Goal: Transaction & Acquisition: Purchase product/service

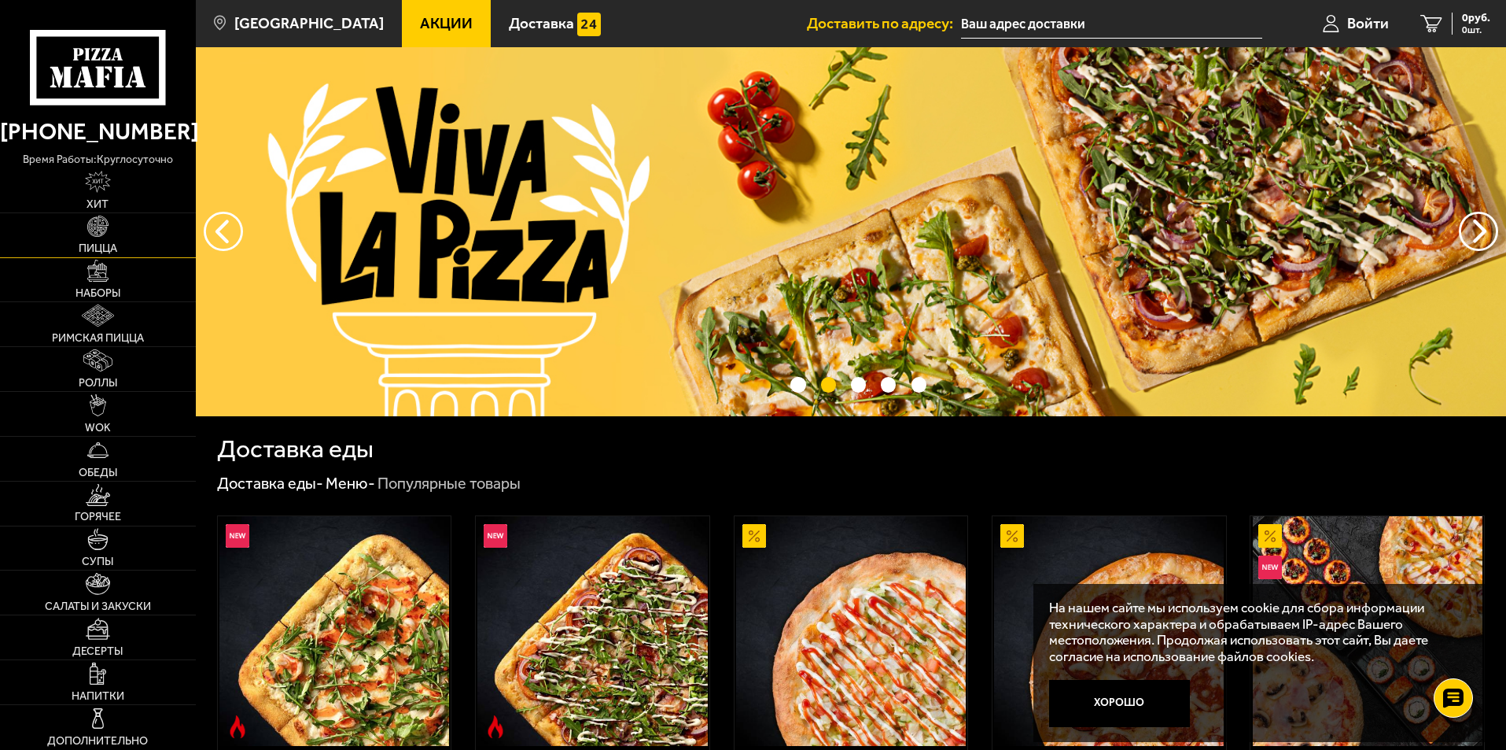
click at [113, 243] on span "Пицца" at bounding box center [98, 248] width 39 height 11
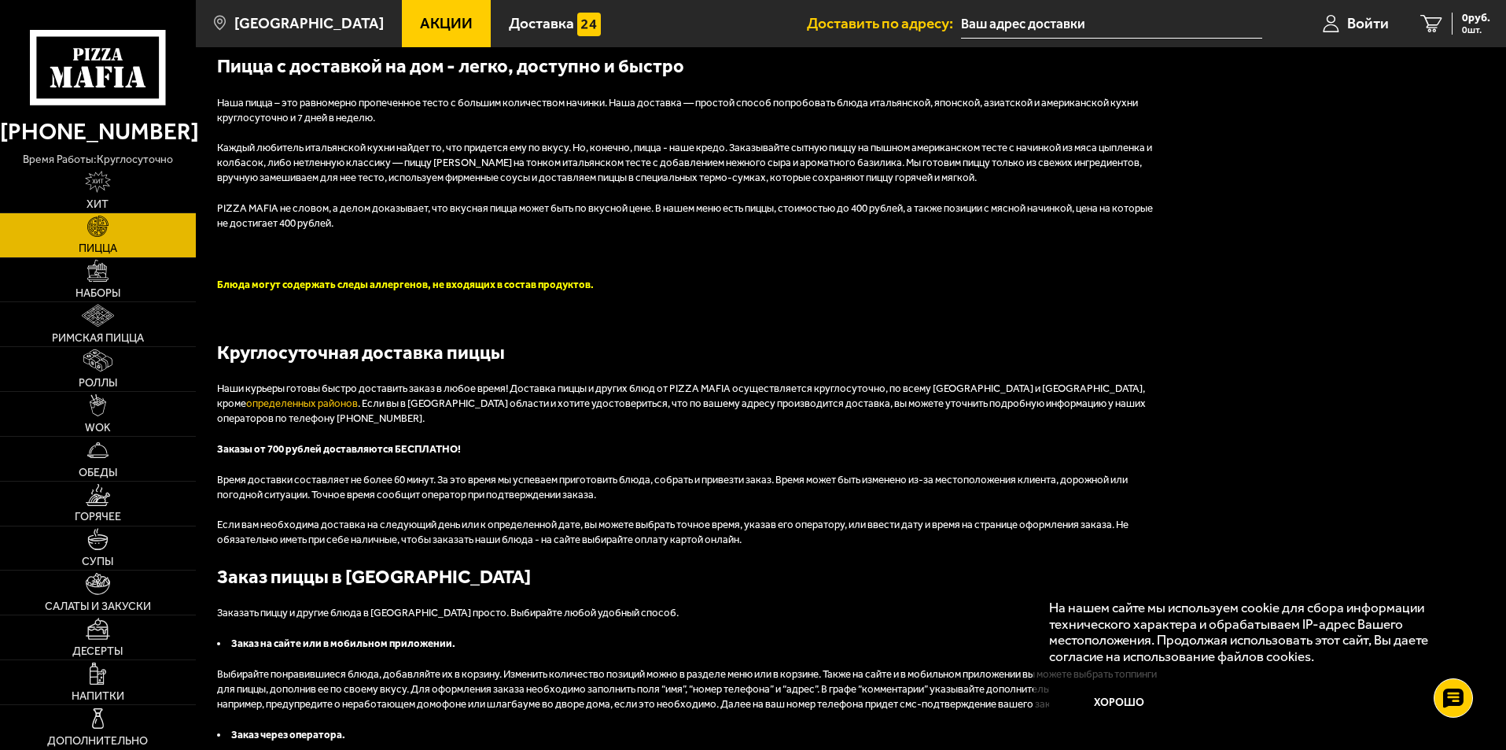
scroll to position [3675, 0]
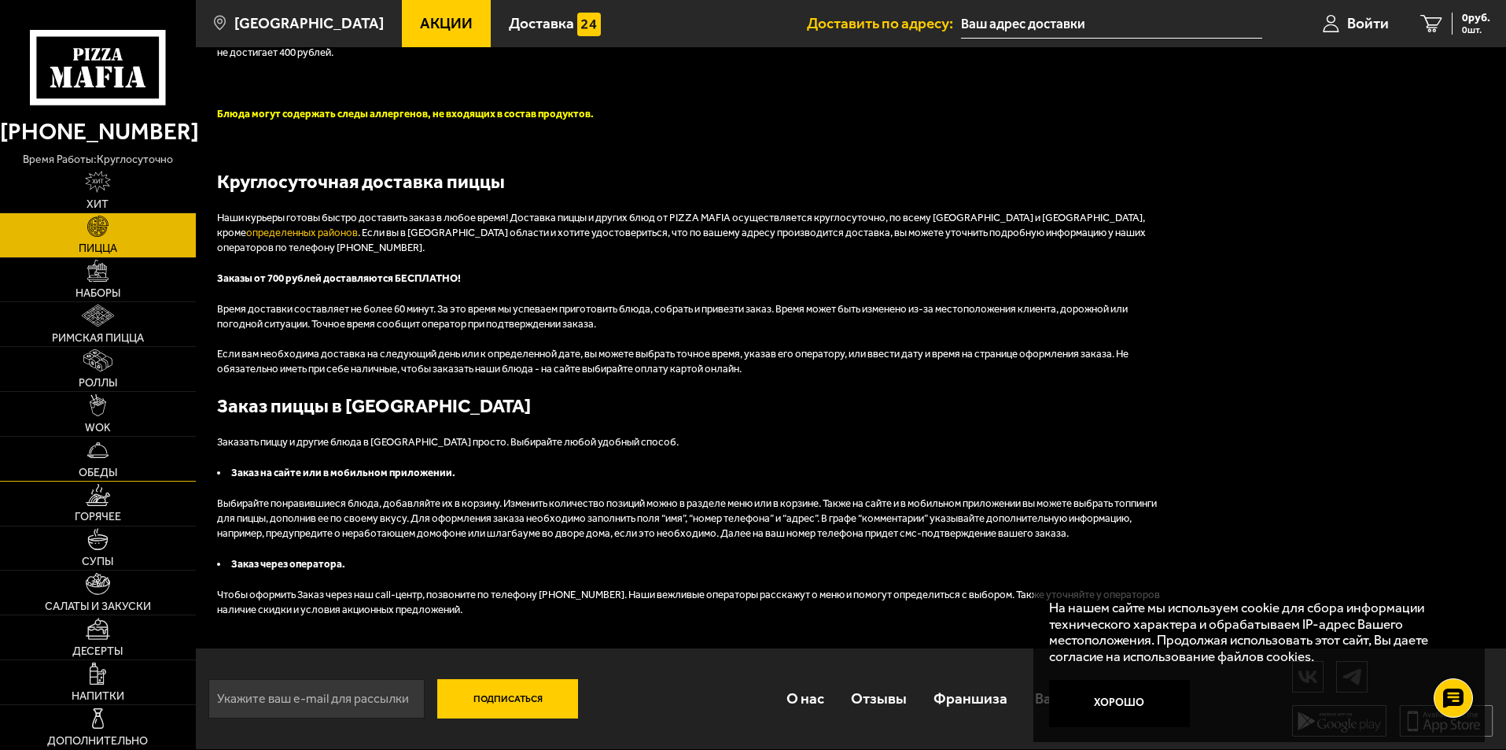
click at [101, 477] on span "Обеды" at bounding box center [98, 472] width 39 height 11
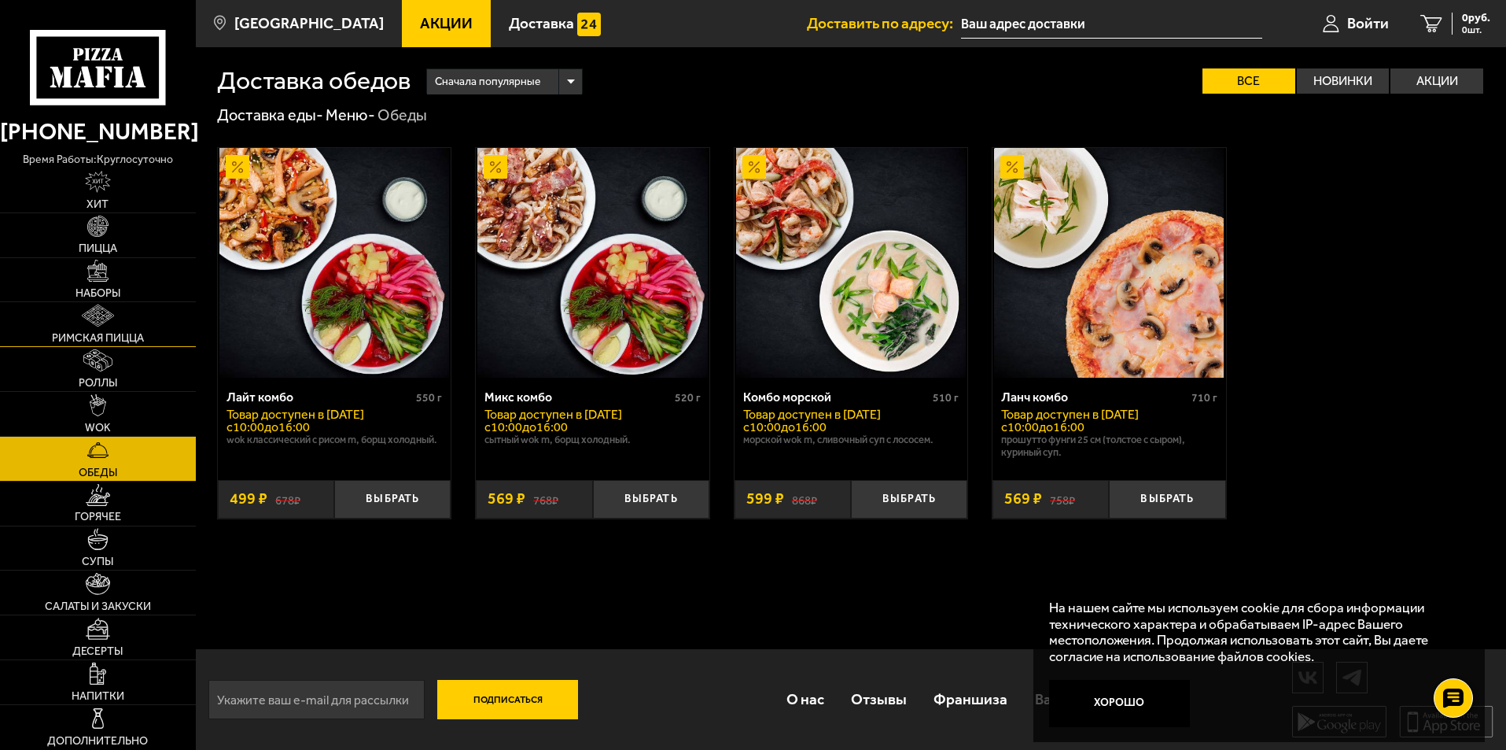
click at [101, 335] on span "Римская пицца" at bounding box center [98, 338] width 92 height 11
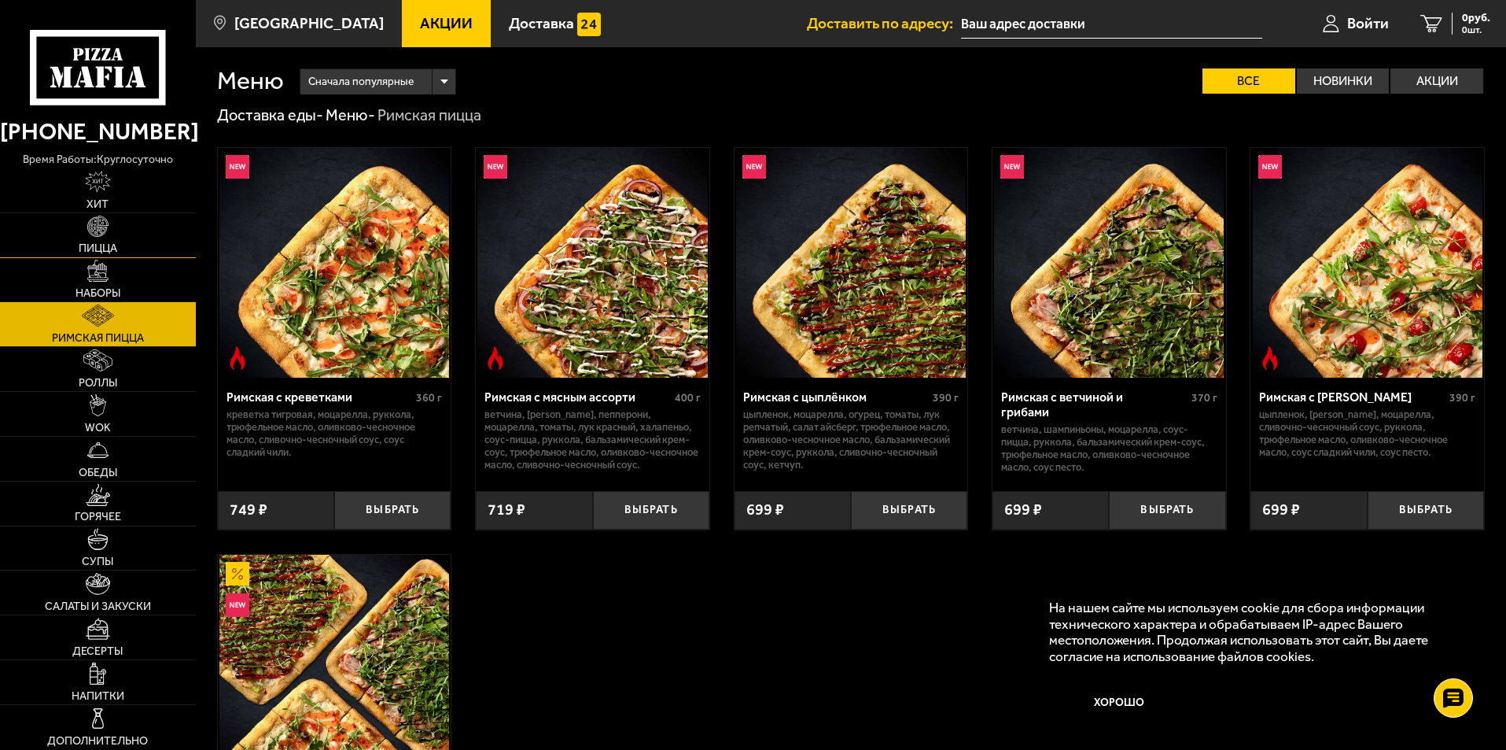
click at [133, 245] on link "Пицца" at bounding box center [98, 235] width 196 height 44
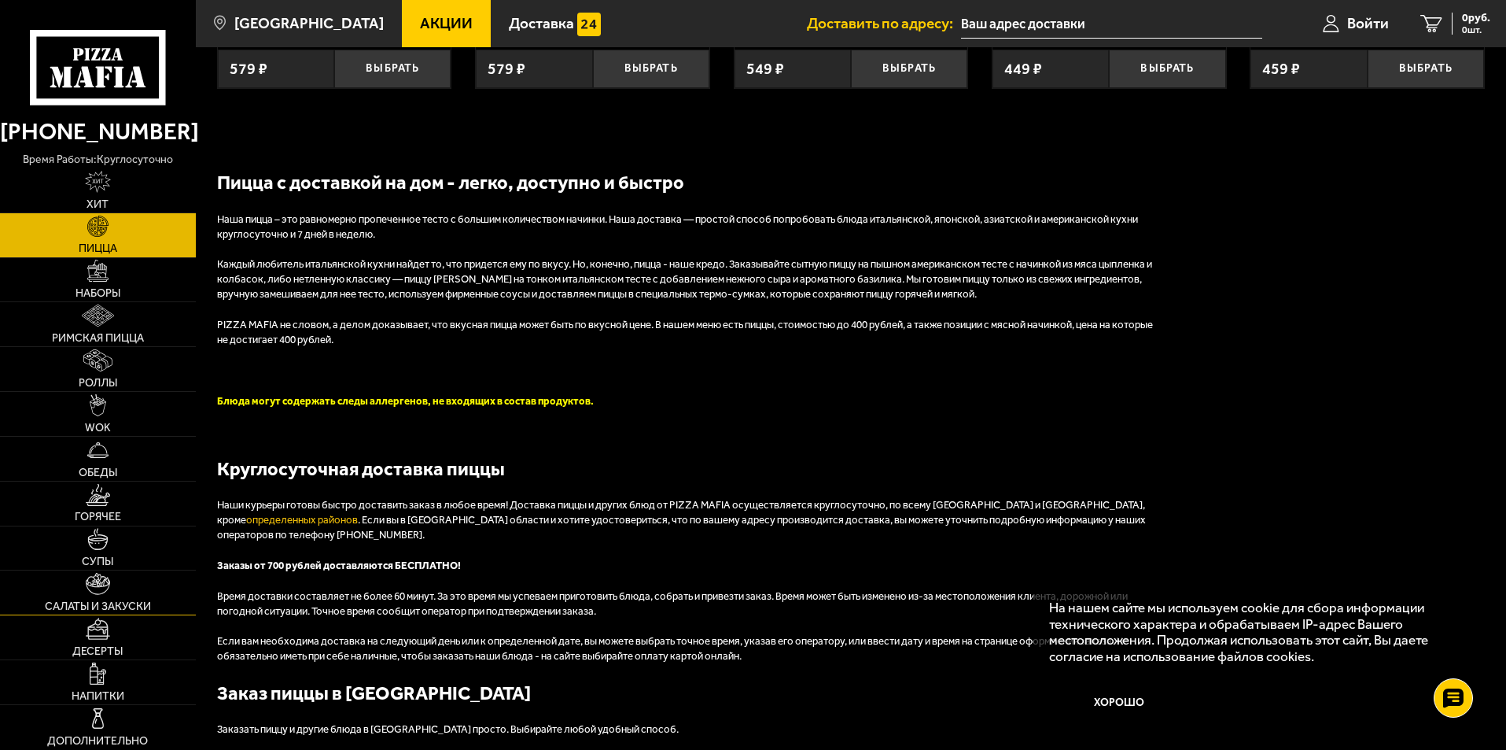
scroll to position [3675, 0]
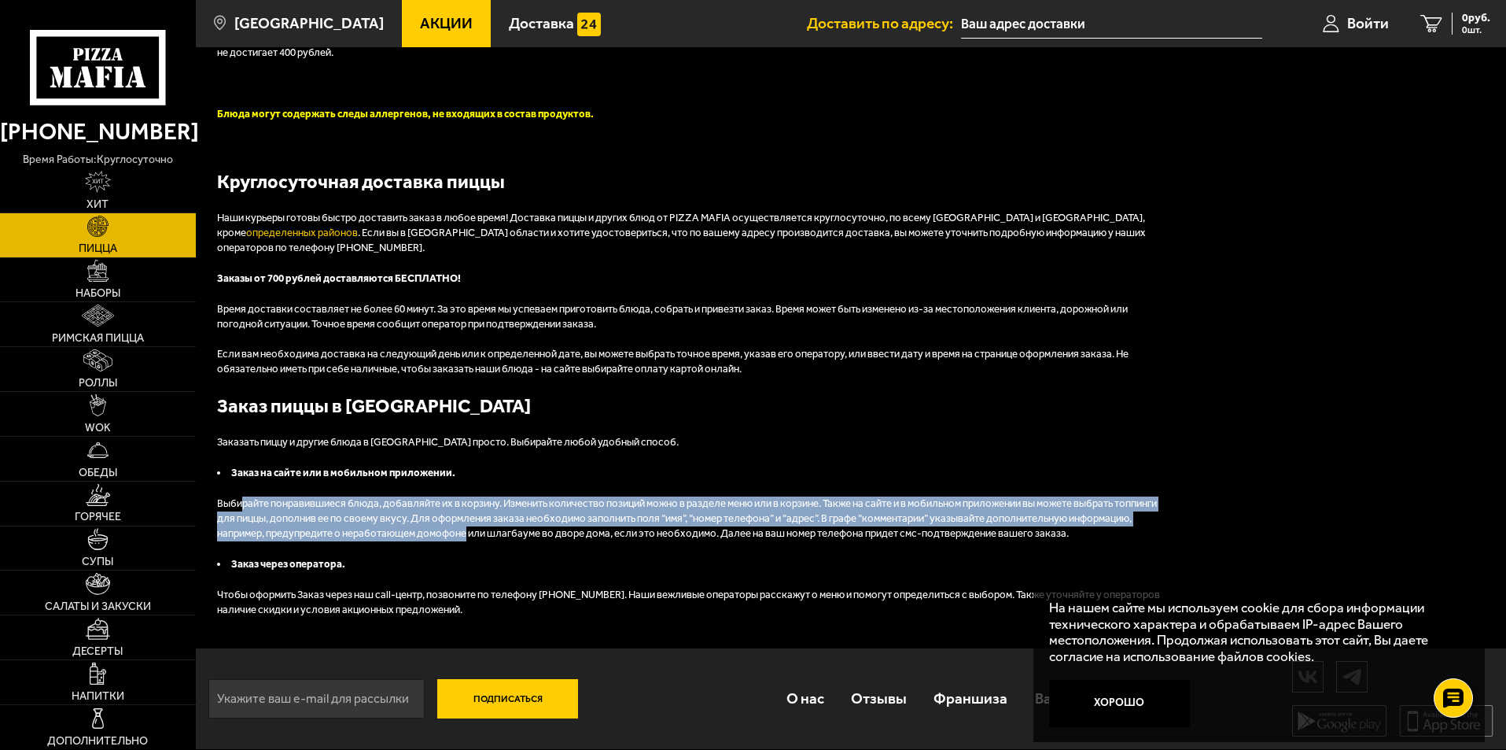
drag, startPoint x: 239, startPoint y: 507, endPoint x: 532, endPoint y: 531, distance: 293.6
click at [532, 531] on p "Выбирайте понравившиеся блюда, добавляйте их в корзину. Изменить количество поз…" at bounding box center [689, 518] width 944 height 45
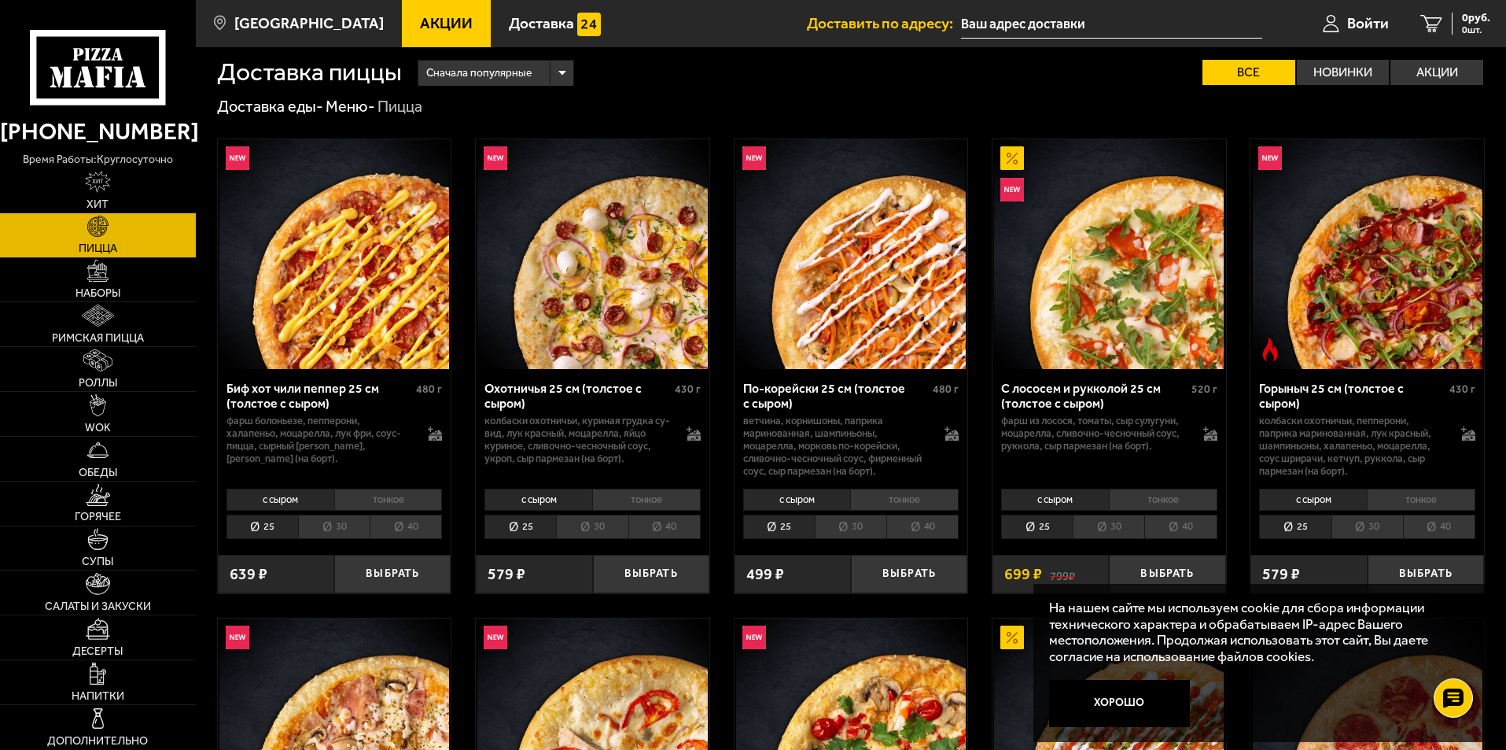
scroll to position [0, 0]
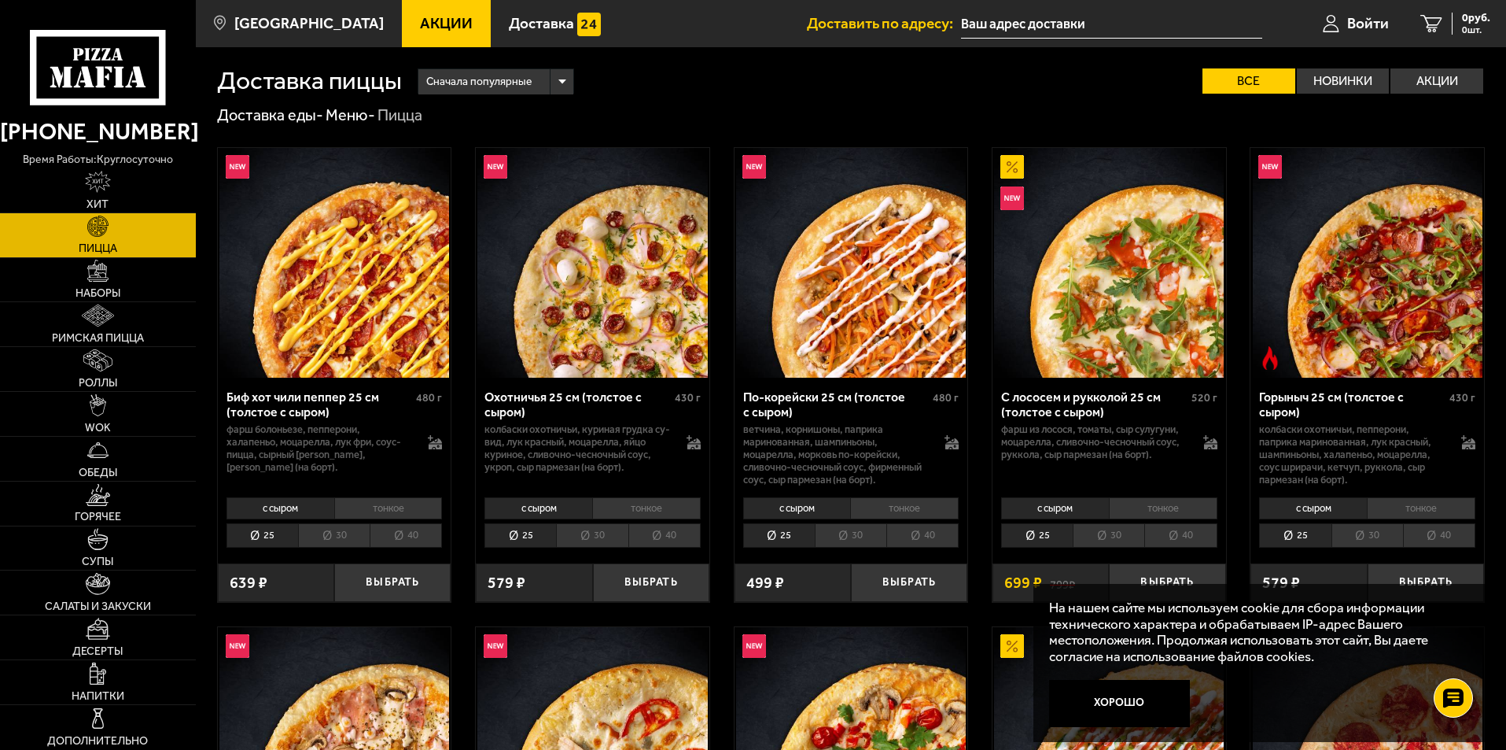
click at [566, 81] on div "Сначала популярные" at bounding box center [495, 81] width 155 height 25
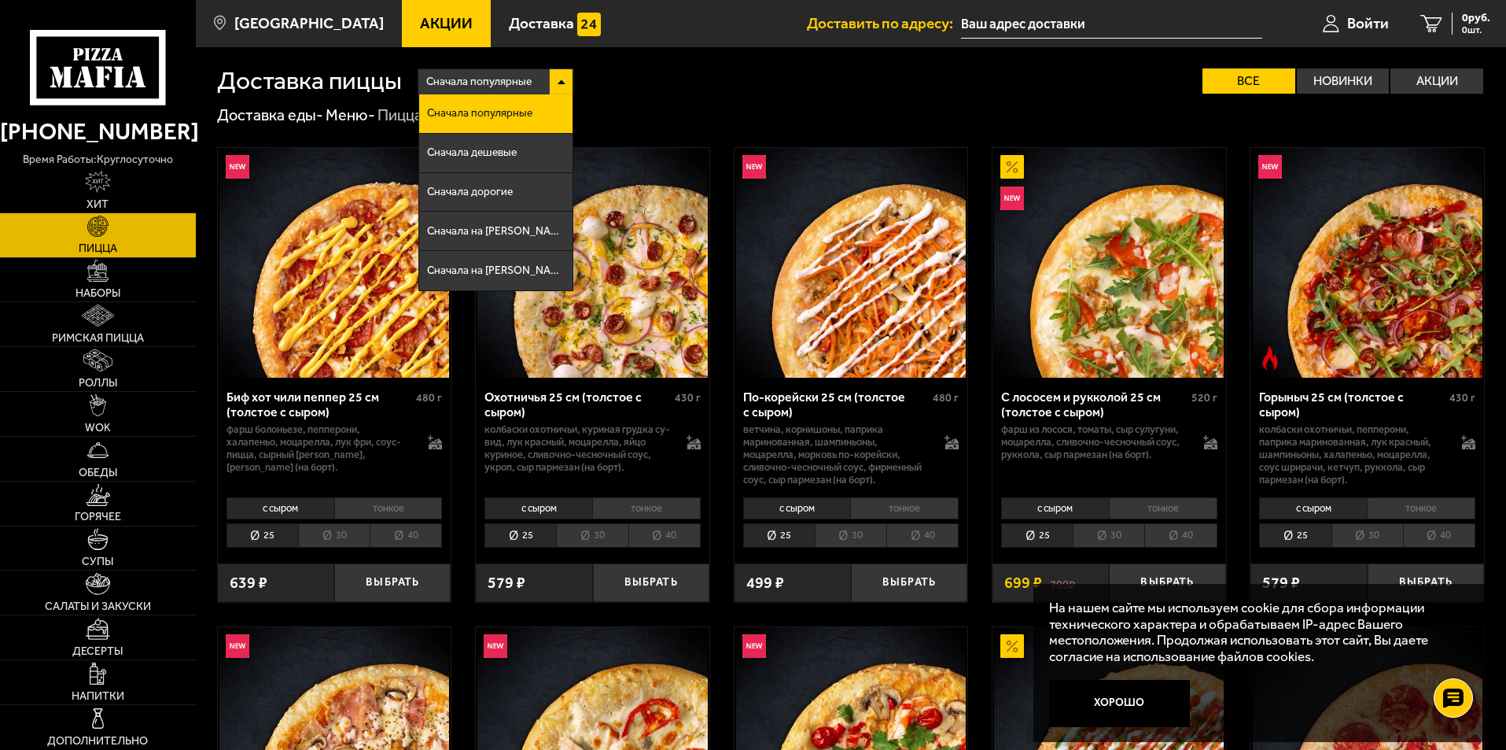
click at [643, 79] on div "Сначала популярные Сначала популярные Сначала дешевые Сначала дорогие Сначала н…" at bounding box center [943, 80] width 1083 height 25
click at [94, 190] on img at bounding box center [98, 182] width 27 height 22
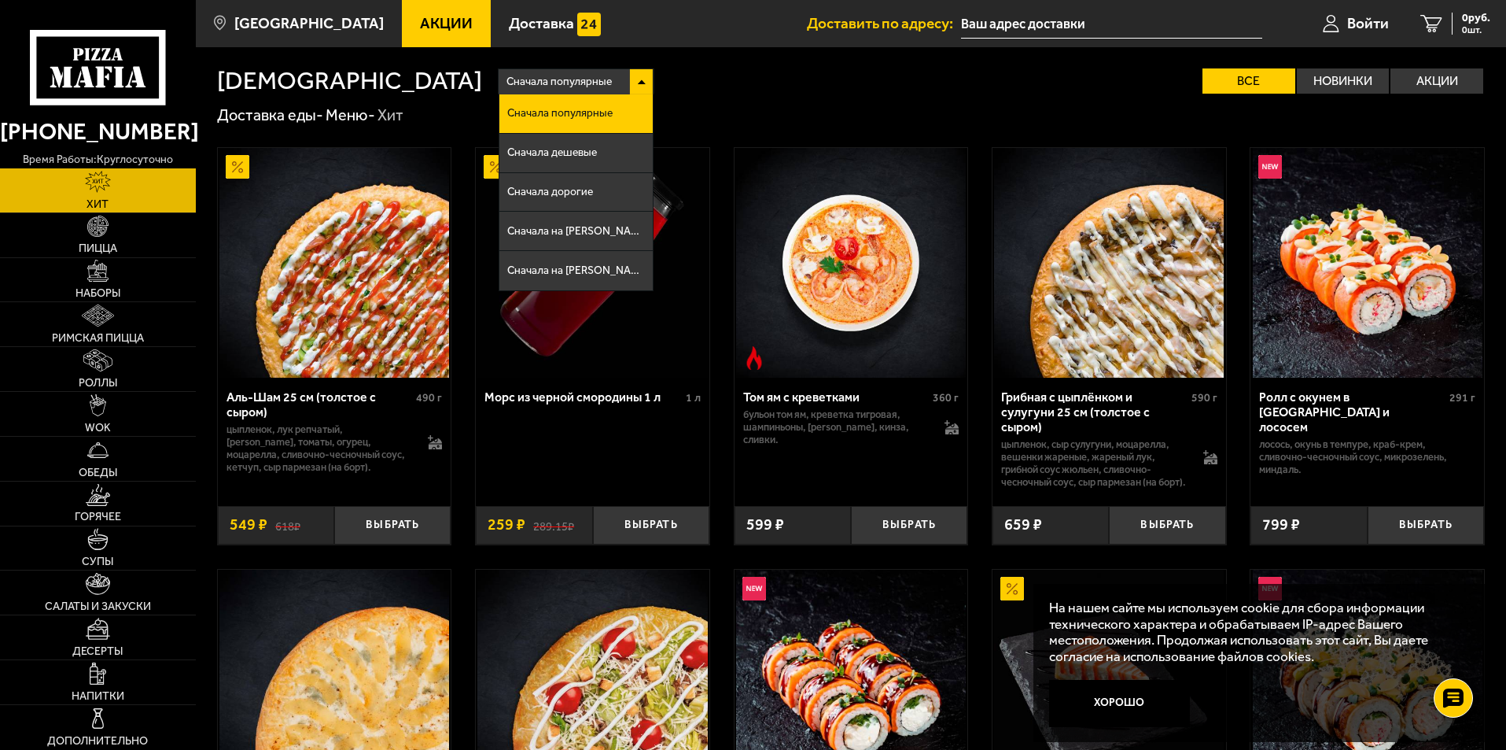
click at [1022, 94] on div "Хиты Сначала популярные Сначала популярные Сначала дешевые Сначала дорогие Снач…" at bounding box center [851, 739] width 1310 height 1385
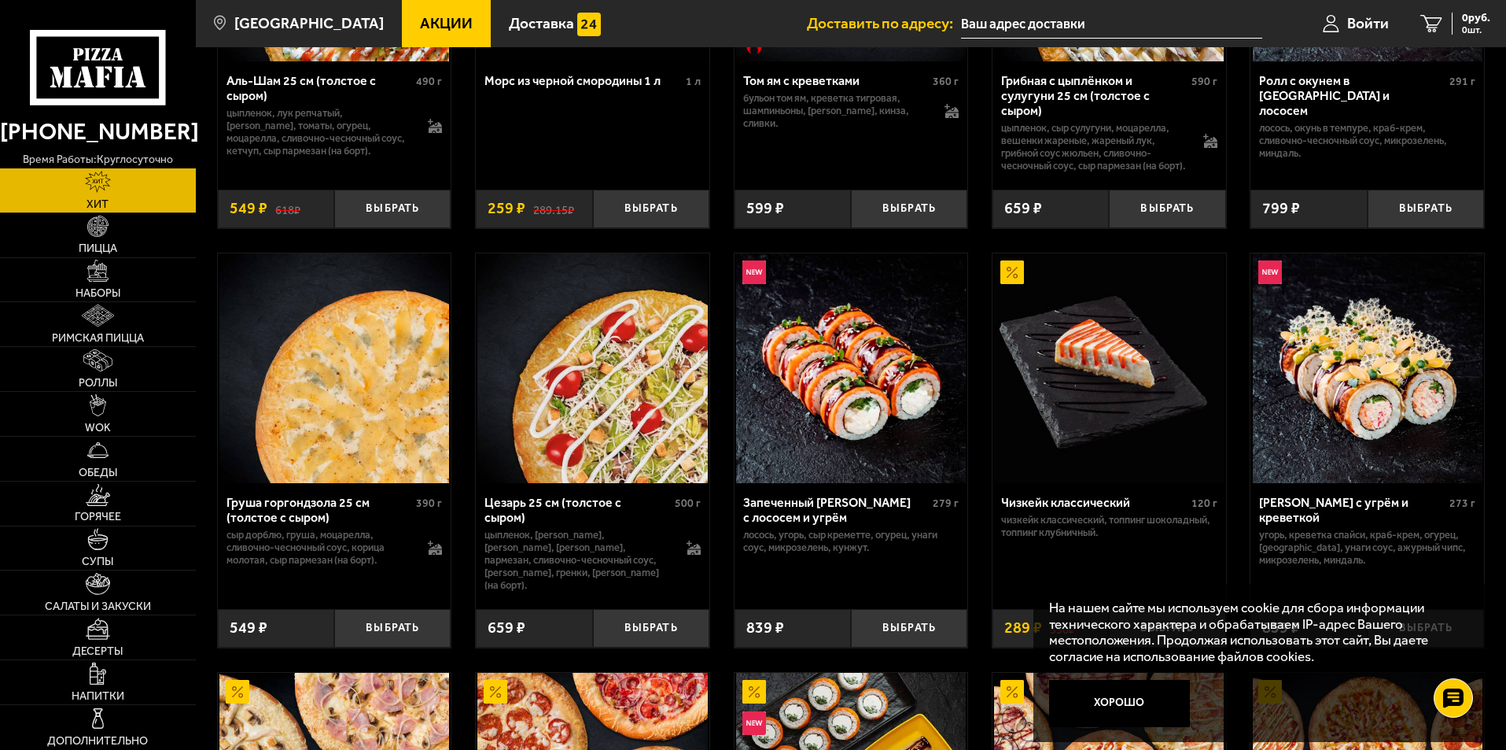
scroll to position [315, 0]
